Goal: Task Accomplishment & Management: Manage account settings

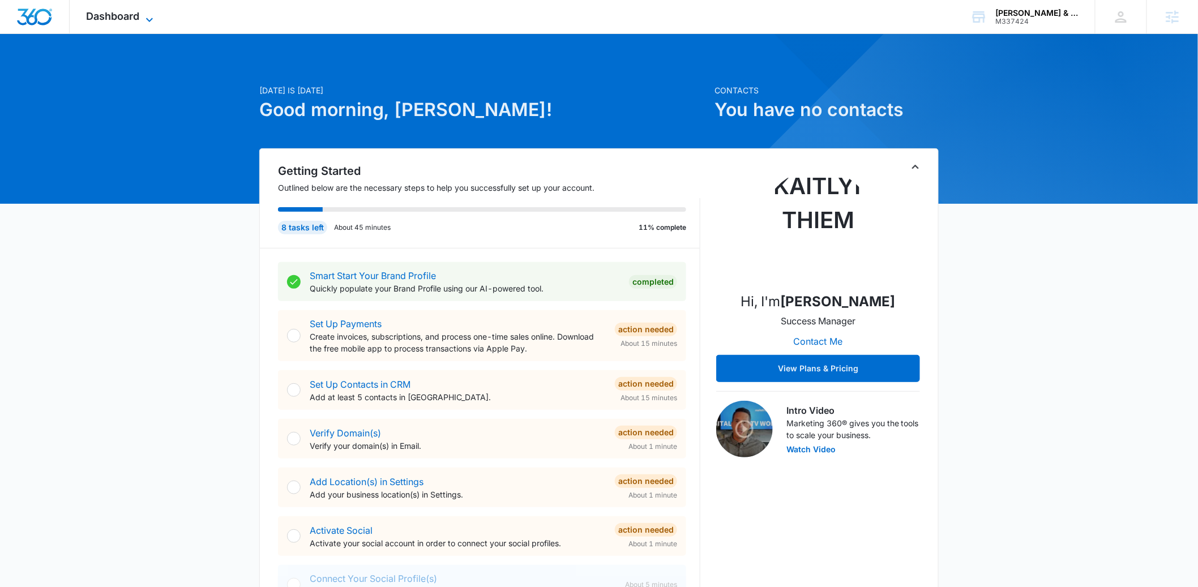
click at [125, 12] on span "Dashboard" at bounding box center [113, 16] width 53 height 12
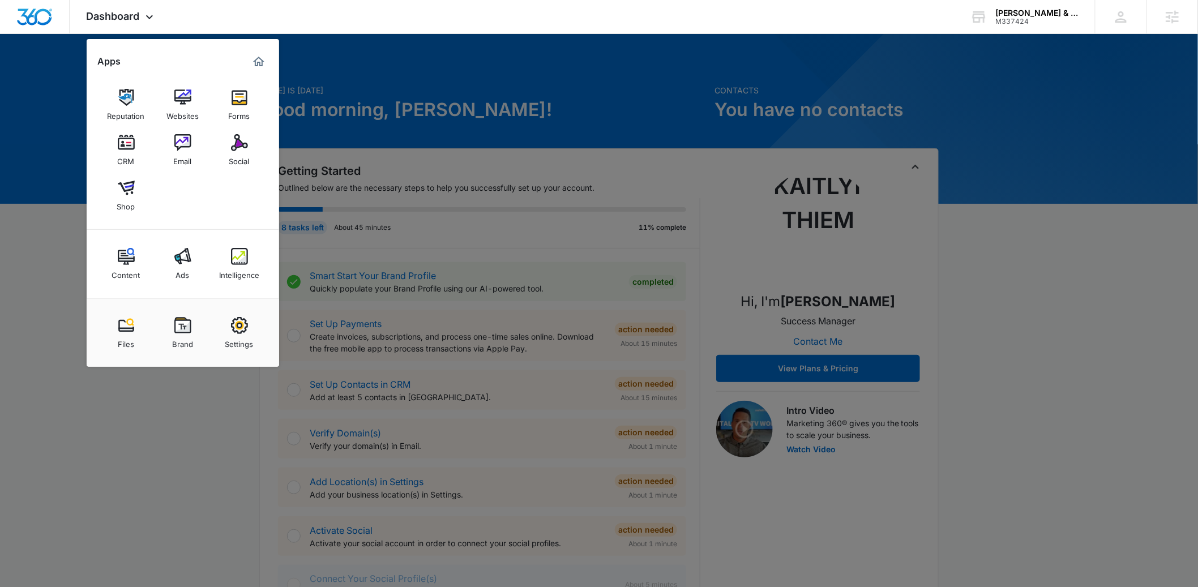
click at [181, 327] on img at bounding box center [182, 325] width 17 height 17
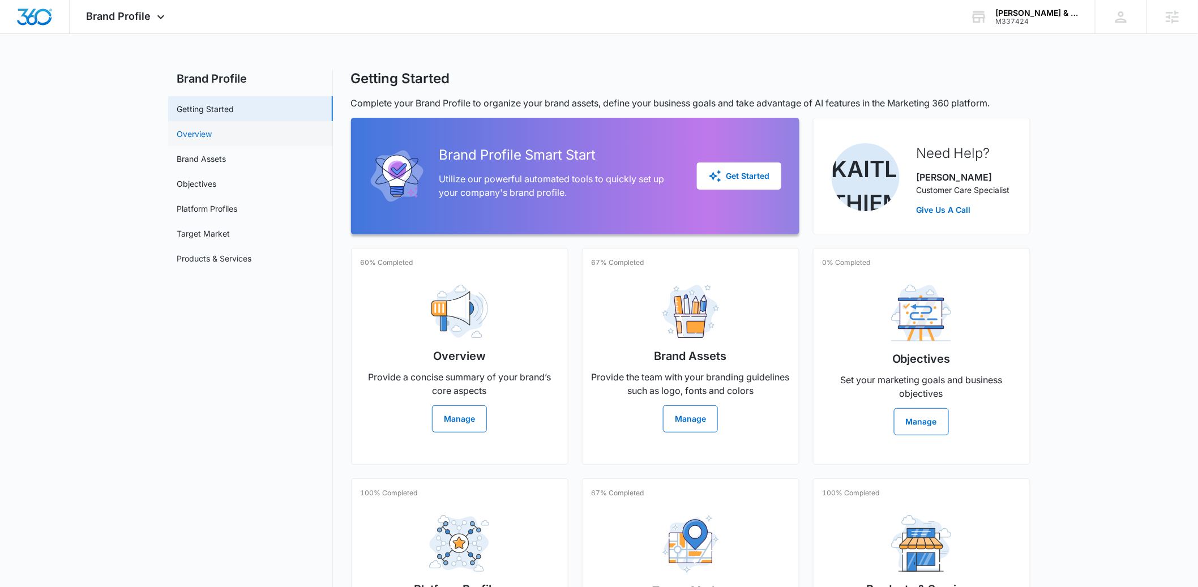
click at [212, 128] on link "Overview" at bounding box center [194, 134] width 35 height 12
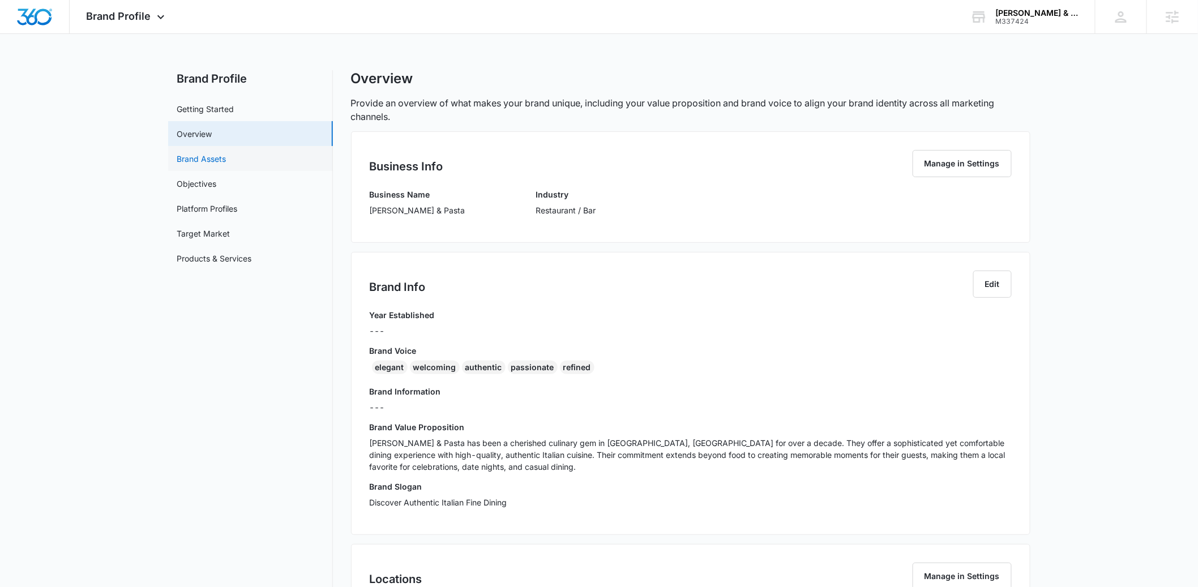
click at [226, 154] on link "Brand Assets" at bounding box center [201, 159] width 49 height 12
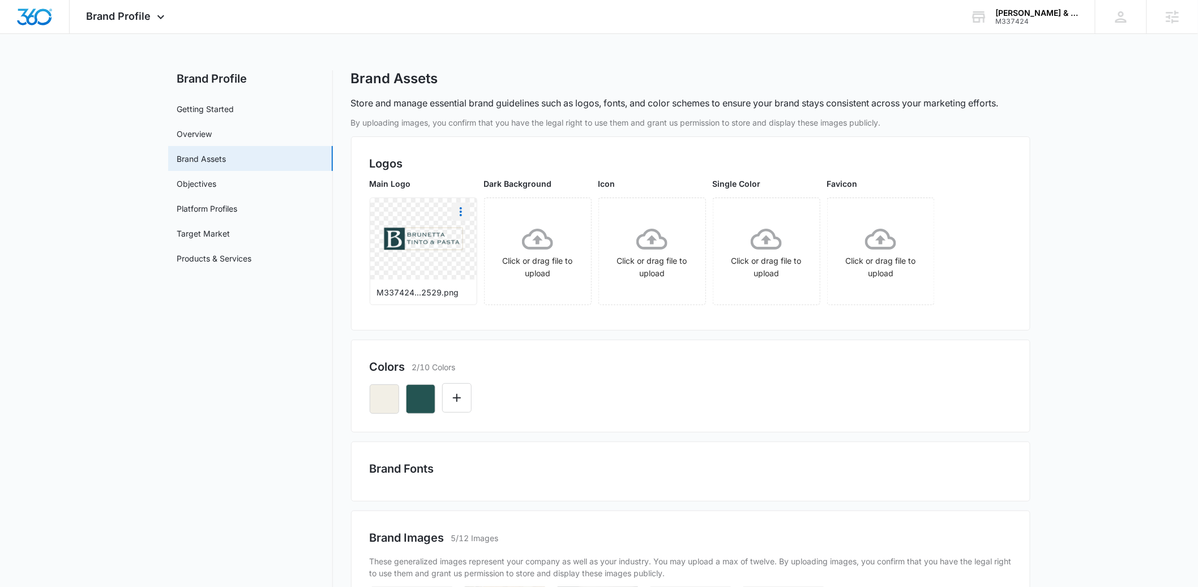
click at [463, 212] on icon "More" at bounding box center [461, 212] width 14 height 14
click at [479, 243] on div "Download" at bounding box center [484, 243] width 37 height 8
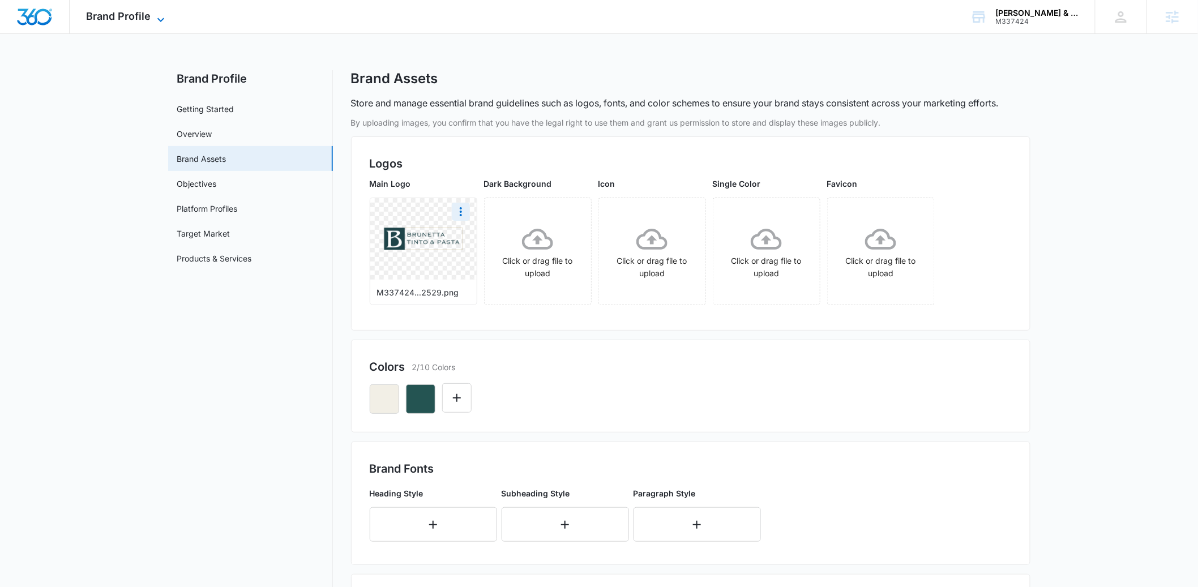
click at [144, 19] on span "Brand Profile" at bounding box center [119, 16] width 65 height 12
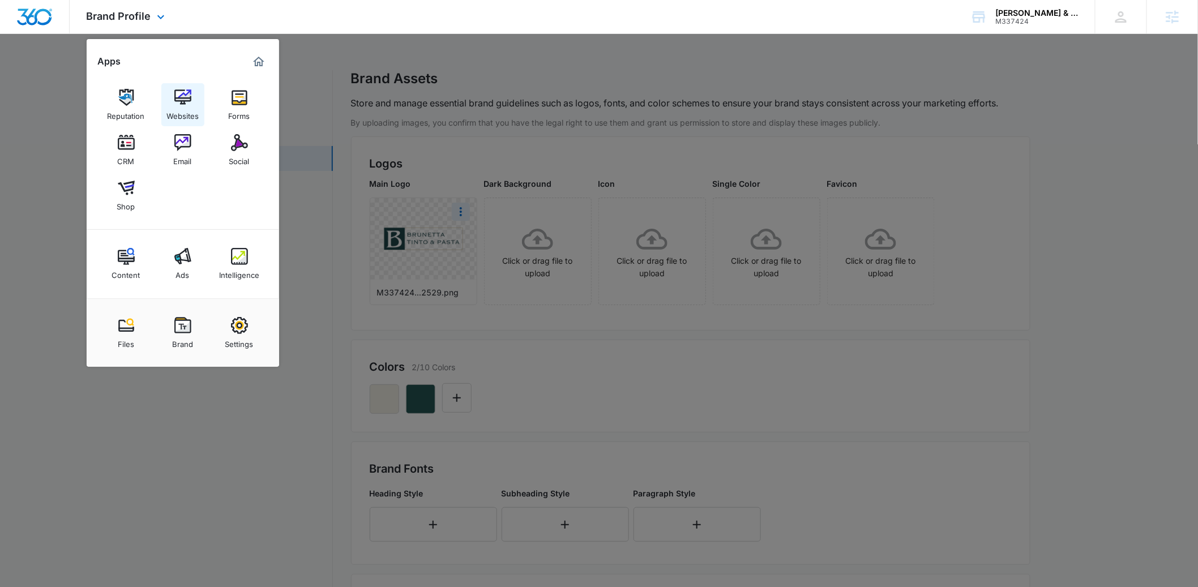
click at [175, 96] on img at bounding box center [182, 97] width 17 height 17
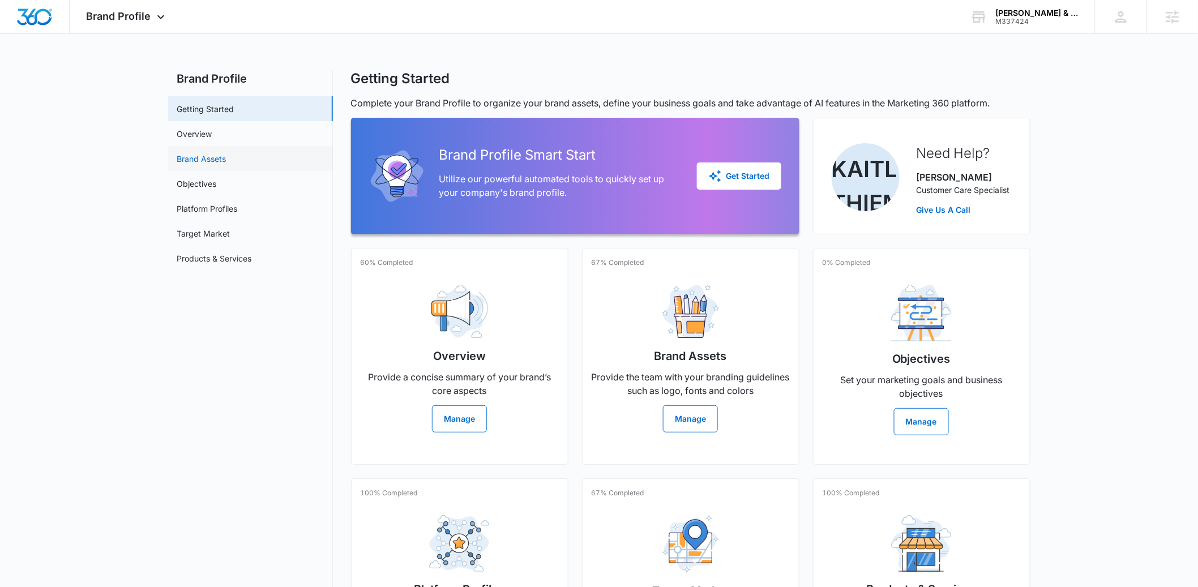
click at [209, 154] on link "Brand Assets" at bounding box center [201, 159] width 49 height 12
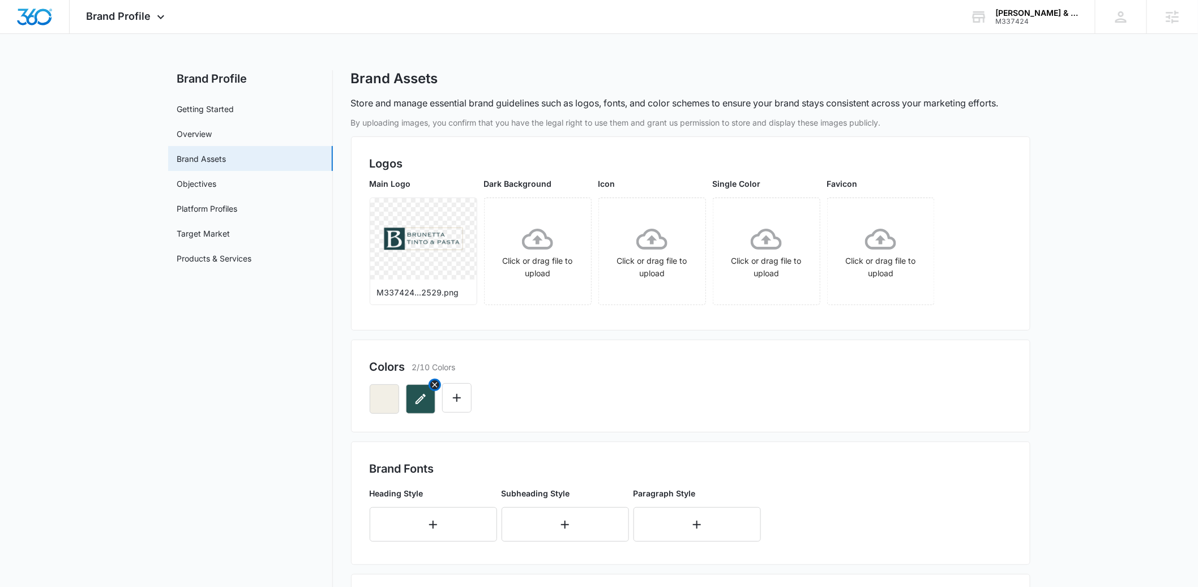
click at [420, 400] on icon "button" at bounding box center [421, 399] width 14 height 14
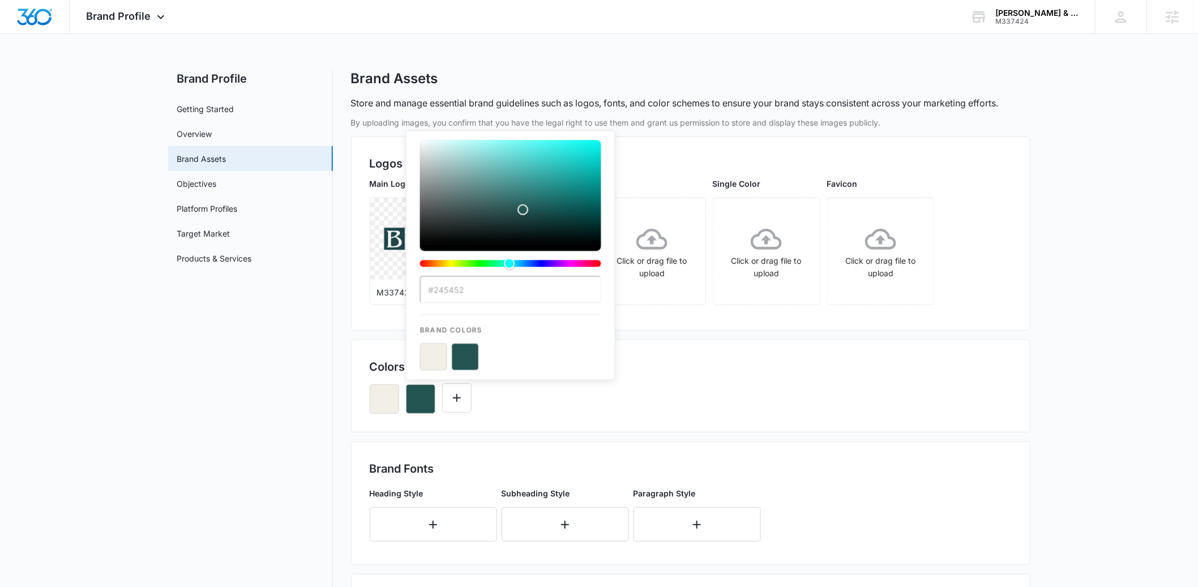
drag, startPoint x: 471, startPoint y: 293, endPoint x: 433, endPoint y: 289, distance: 38.1
click at [433, 289] on input "#245452" at bounding box center [510, 289] width 181 height 27
click at [643, 44] on div "Brand Profile Apps Reputation Websites Forms CRM Email Social Shop Content Ads …" at bounding box center [599, 445] width 1198 height 890
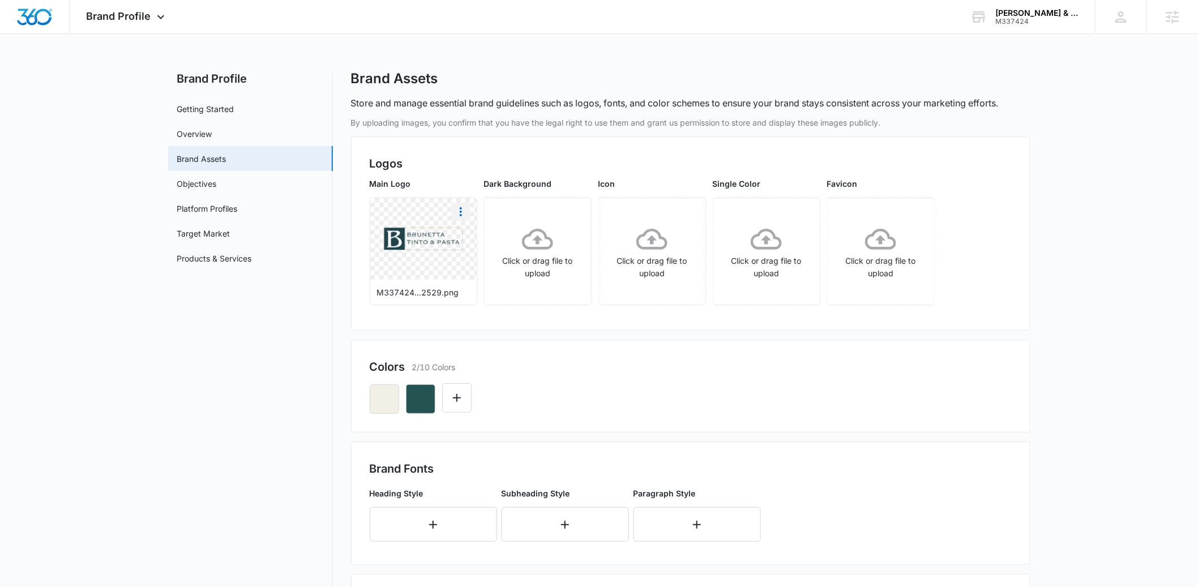
click at [460, 212] on icon "More" at bounding box center [461, 211] width 2 height 9
click at [489, 260] on div "Delete" at bounding box center [484, 260] width 37 height 8
click at [423, 398] on icon "button" at bounding box center [421, 399] width 14 height 14
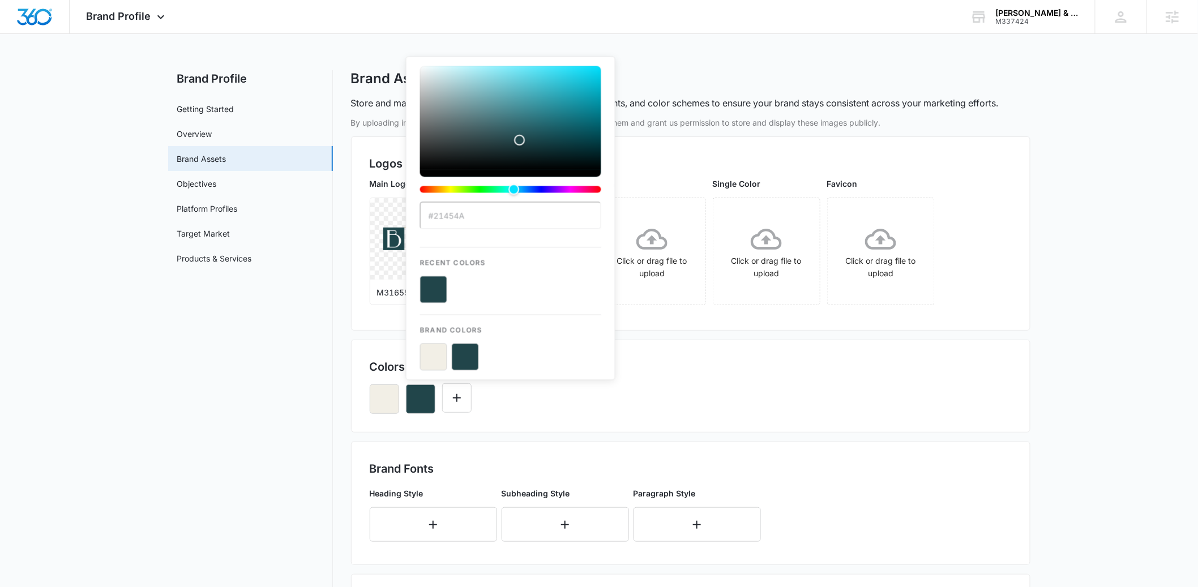
type input "#21454a"
click at [432, 291] on button "color-picker-container" at bounding box center [433, 289] width 27 height 27
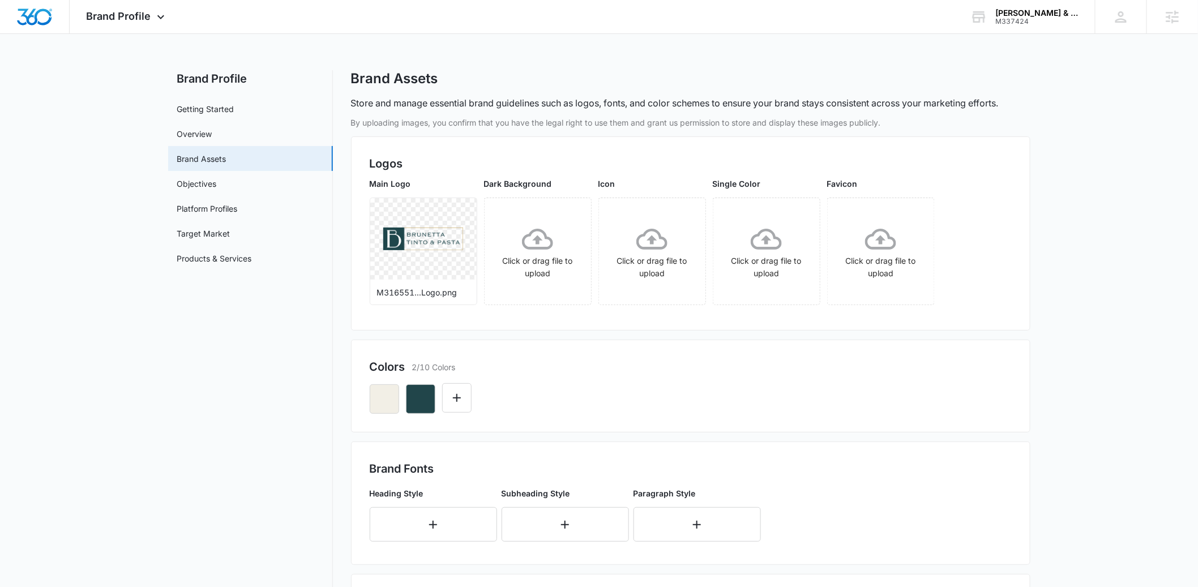
click at [675, 423] on div "Colors 2/10 Colors" at bounding box center [690, 386] width 679 height 93
click at [385, 400] on icon "button" at bounding box center [384, 399] width 14 height 14
drag, startPoint x: 431, startPoint y: 394, endPoint x: 439, endPoint y: 395, distance: 8.0
click at [431, 394] on button "button" at bounding box center [420, 398] width 29 height 29
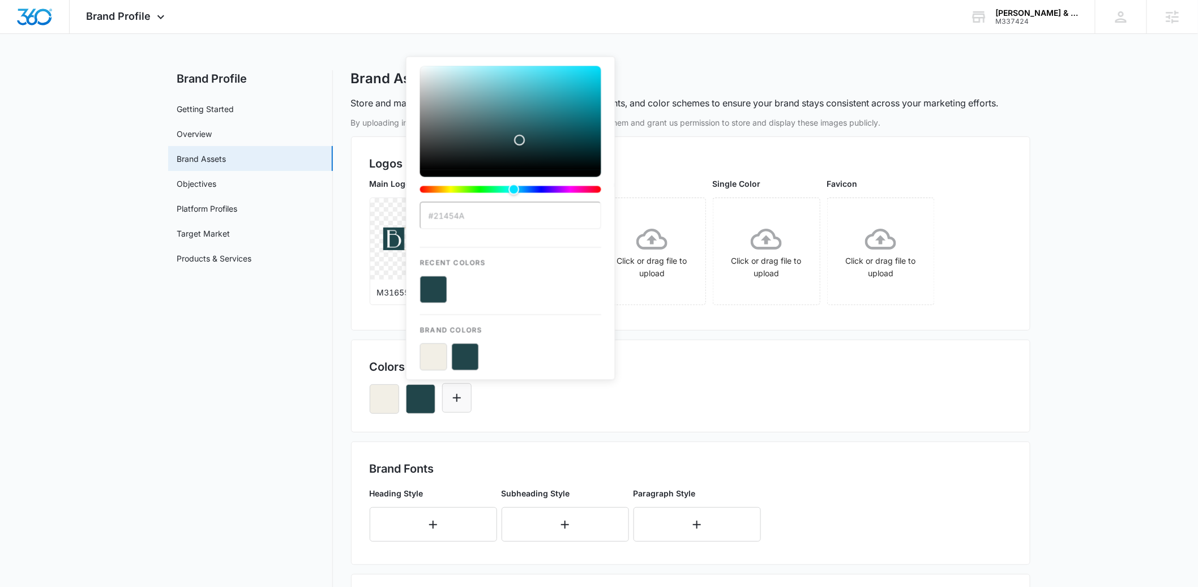
click at [453, 396] on icon "Edit Color" at bounding box center [457, 398] width 14 height 14
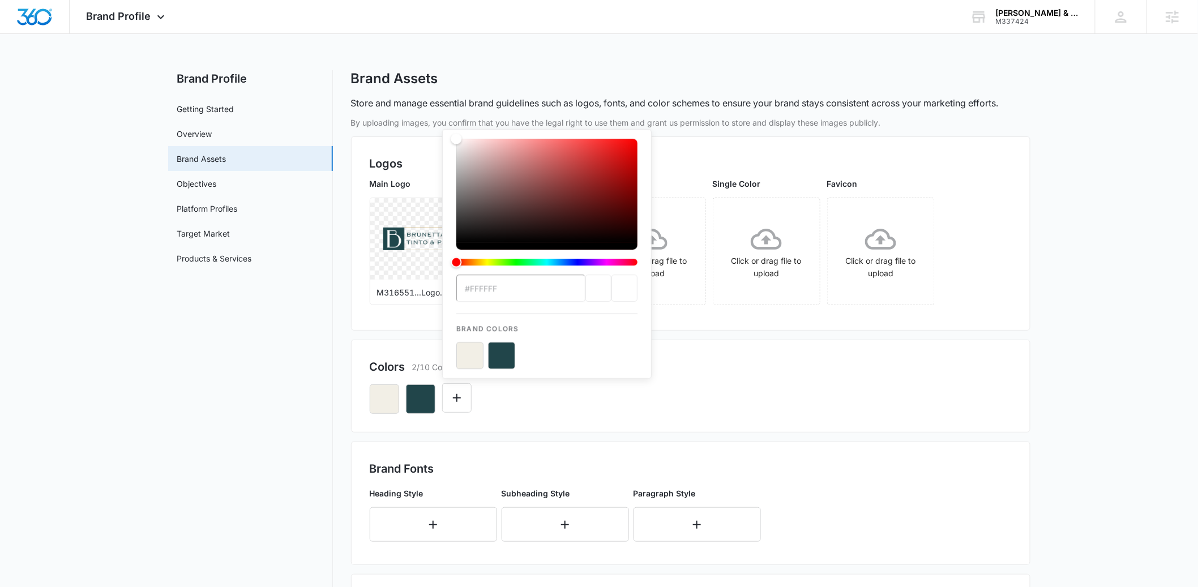
type input "#b38d38"
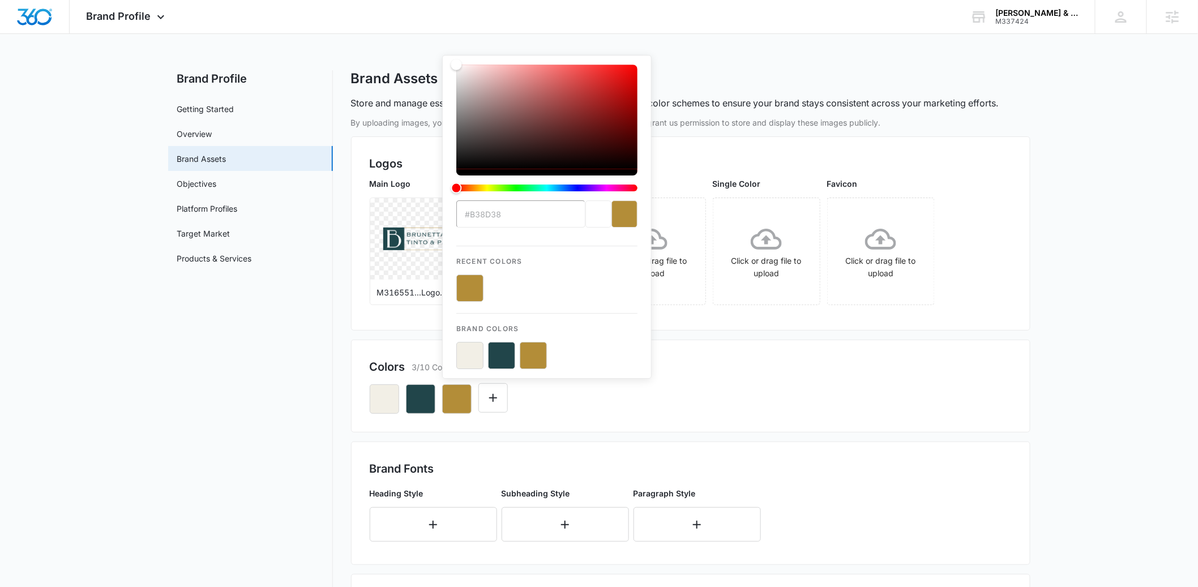
click at [758, 349] on div "Colors 3/10 Colors #b38d38 Recent Colors Brand Colors" at bounding box center [690, 386] width 679 height 93
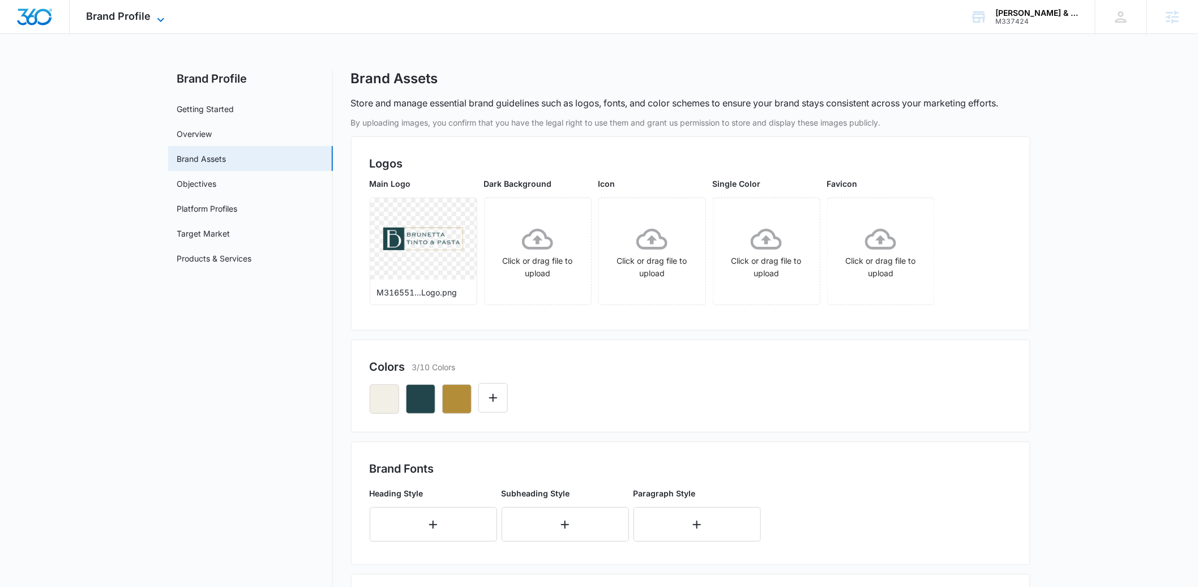
click at [157, 22] on icon at bounding box center [161, 20] width 14 height 14
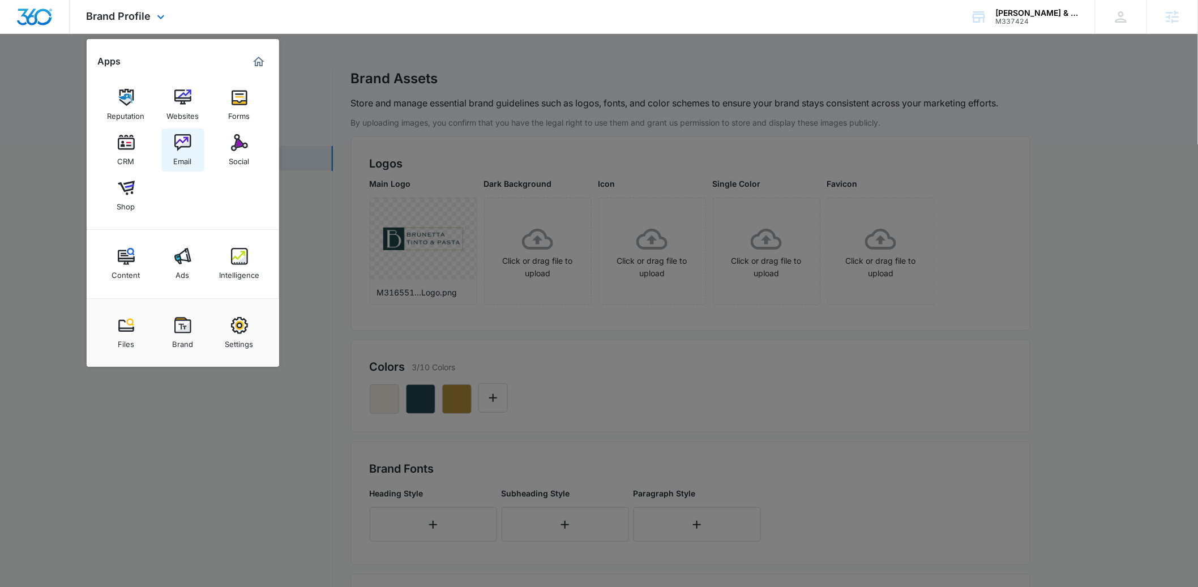
click at [192, 139] on link "Email" at bounding box center [182, 149] width 43 height 43
